Goal: Find specific page/section: Find specific page/section

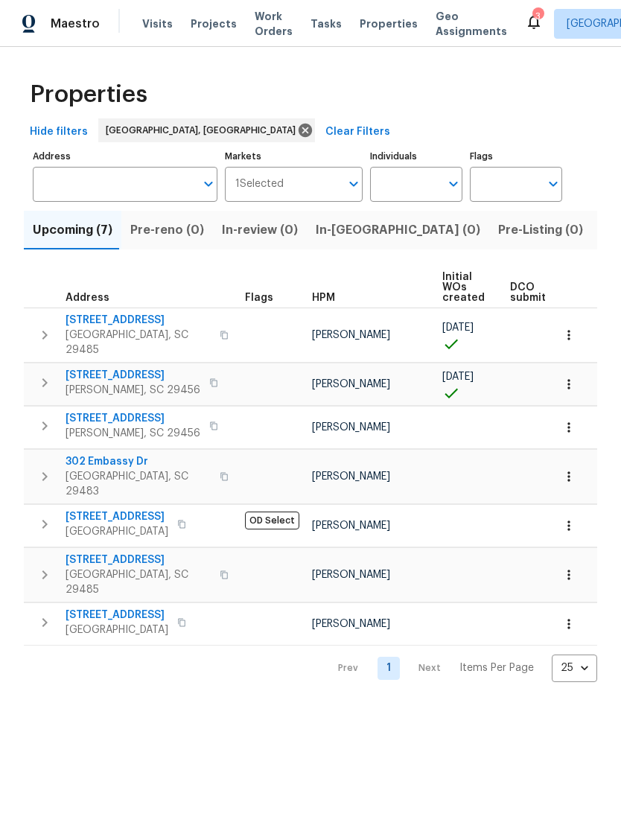
click at [157, 17] on span "Visits" at bounding box center [157, 23] width 31 height 15
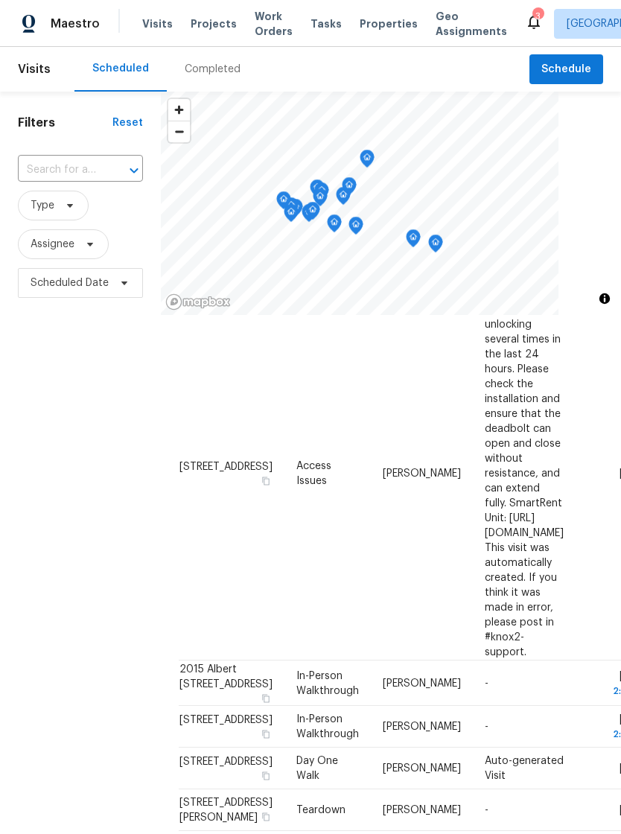
scroll to position [213, 0]
click at [296, 715] on span "In-Person Walkthrough" at bounding box center [327, 727] width 63 height 25
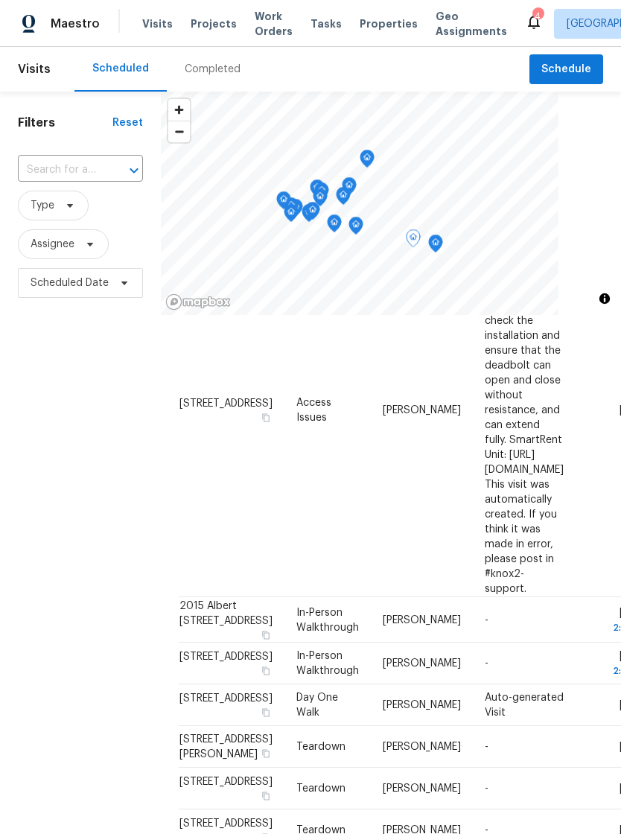
scroll to position [278, 0]
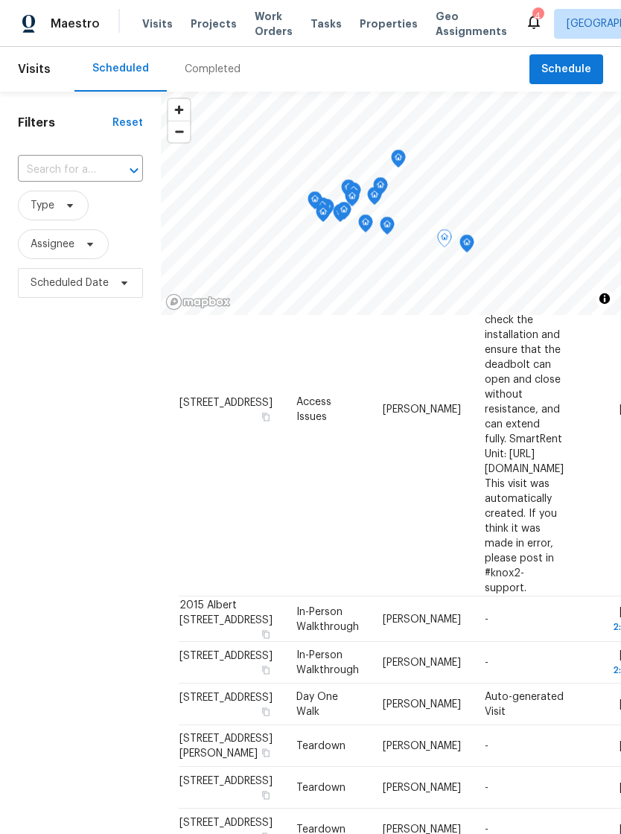
click at [525, 30] on icon at bounding box center [534, 22] width 18 height 18
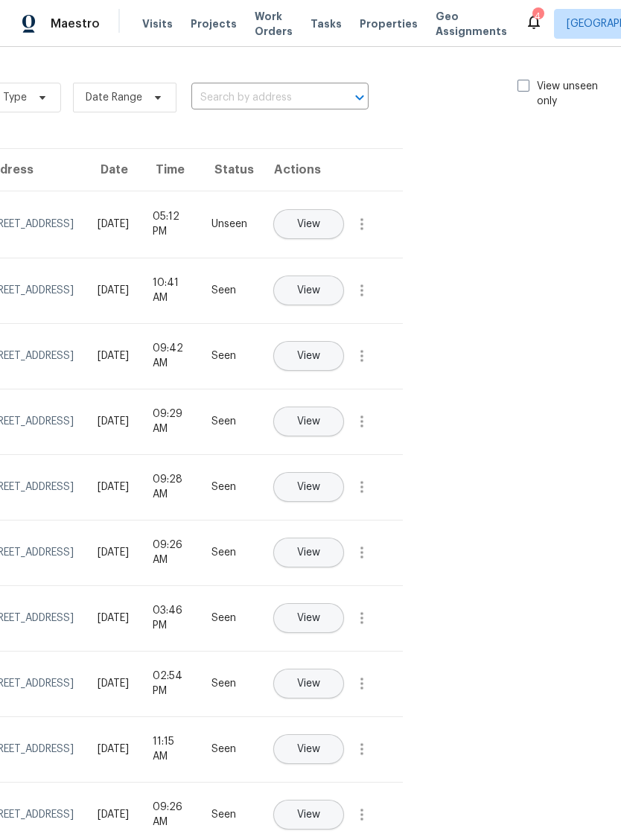
scroll to position [-1, 175]
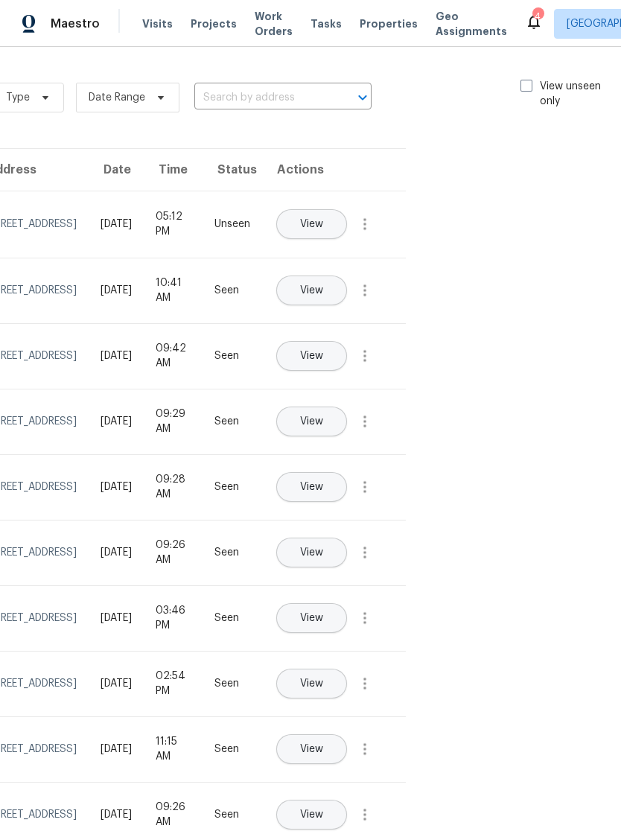
click at [521, 92] on label "View unseen only" at bounding box center [573, 94] width 104 height 30
click at [521, 89] on input "View unseen only" at bounding box center [526, 84] width 10 height 10
checkbox input "true"
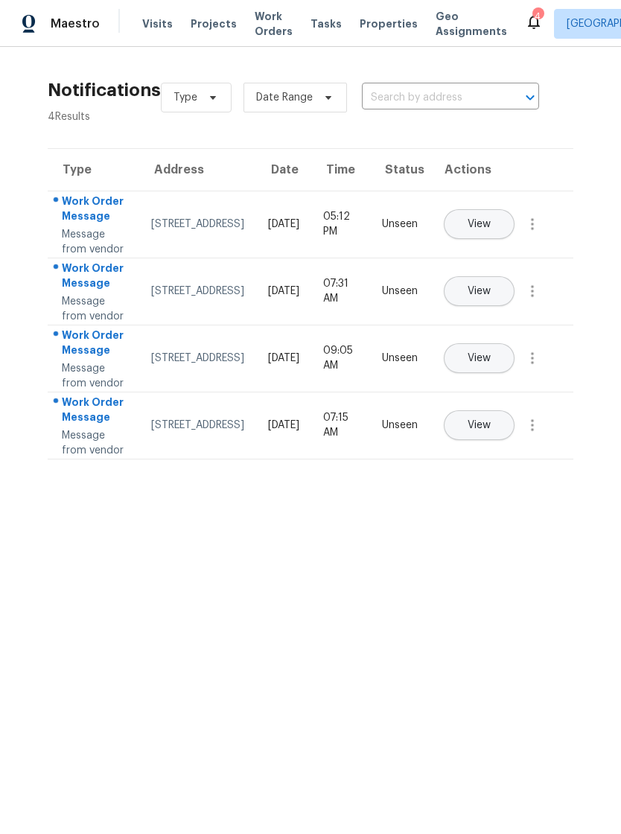
scroll to position [0, 0]
click at [491, 225] on span "View" at bounding box center [479, 224] width 23 height 11
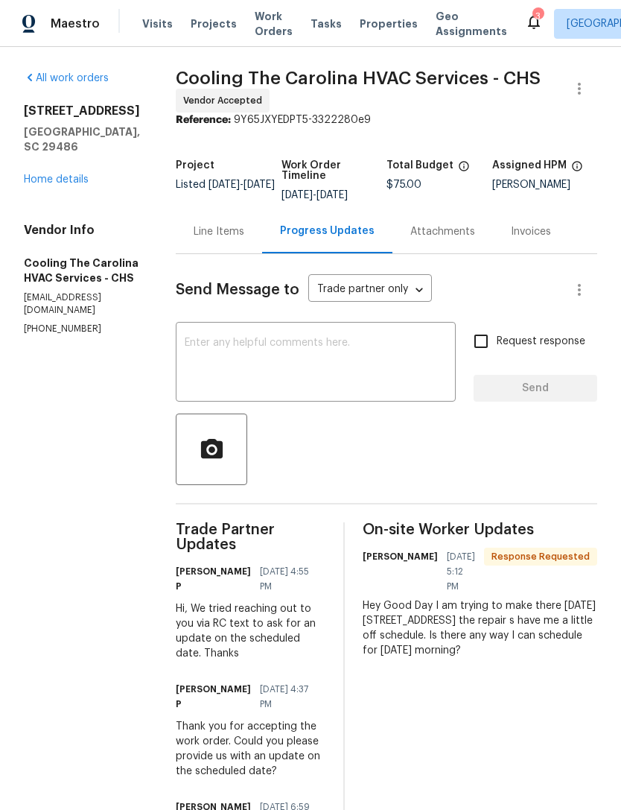
click at [533, 23] on div "3" at bounding box center [538, 16] width 10 height 15
click at [525, 22] on icon at bounding box center [534, 22] width 18 height 18
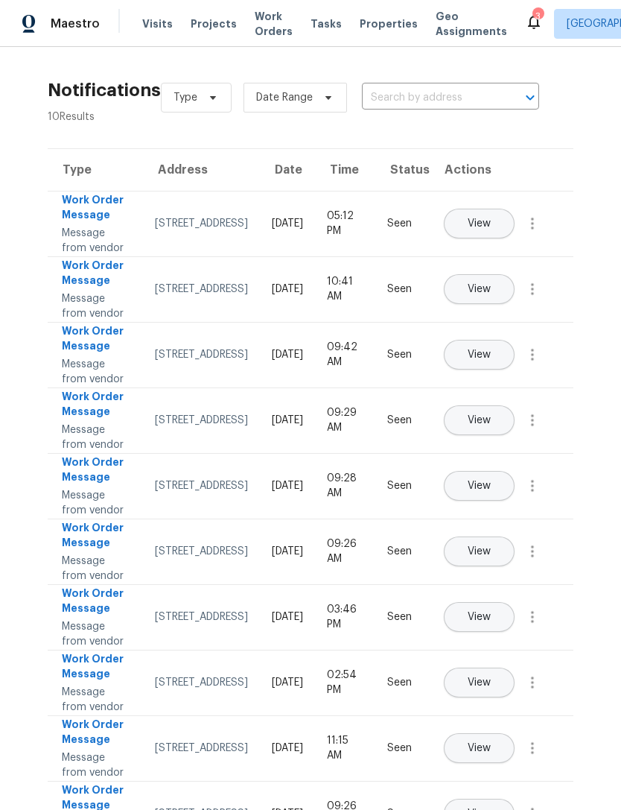
click at [367, 23] on span "Properties" at bounding box center [389, 23] width 58 height 15
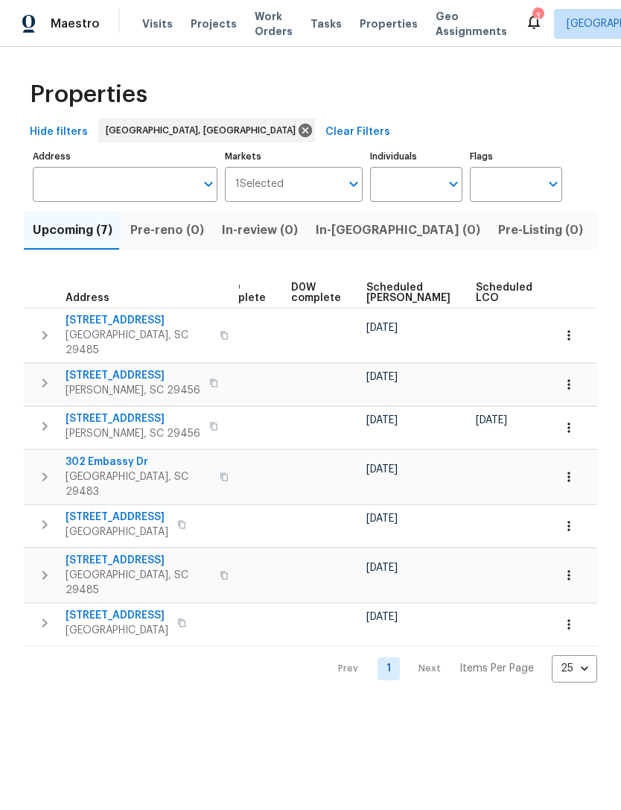
scroll to position [0, 377]
click at [568, 333] on icon "button" at bounding box center [569, 335] width 2 height 10
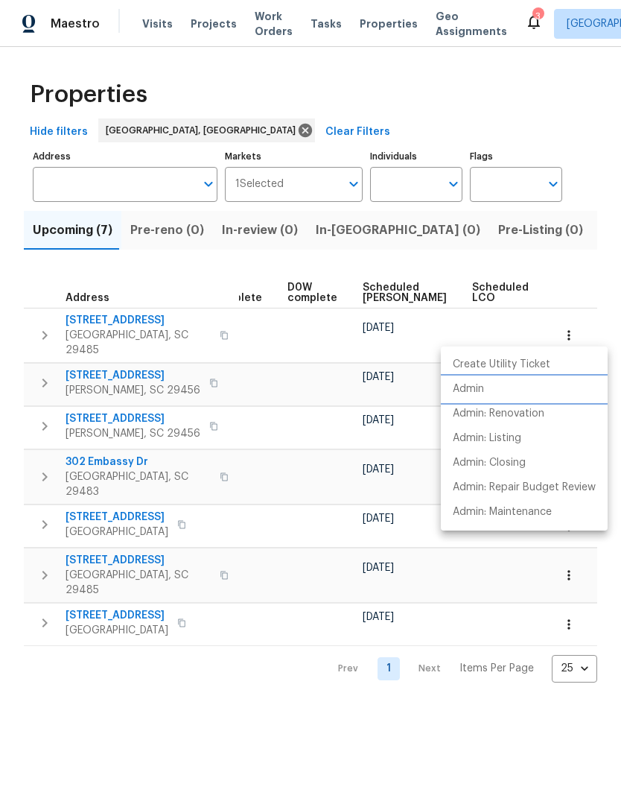
click at [471, 387] on p "Admin" at bounding box center [468, 389] width 31 height 16
click at [277, 467] on div at bounding box center [310, 405] width 621 height 810
